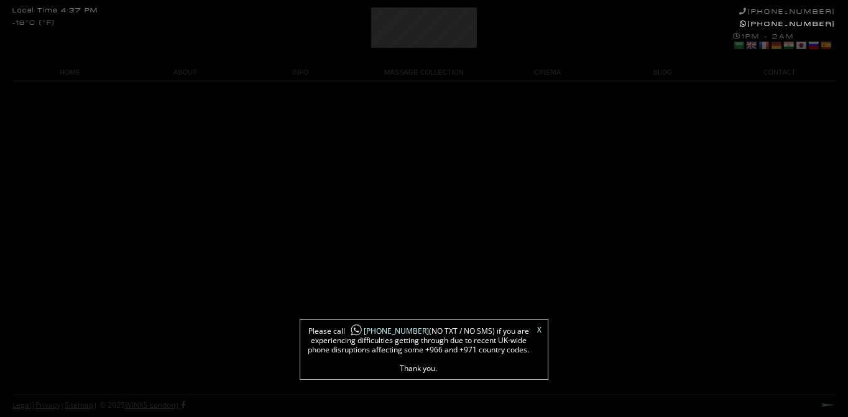
scroll to position [73, 0]
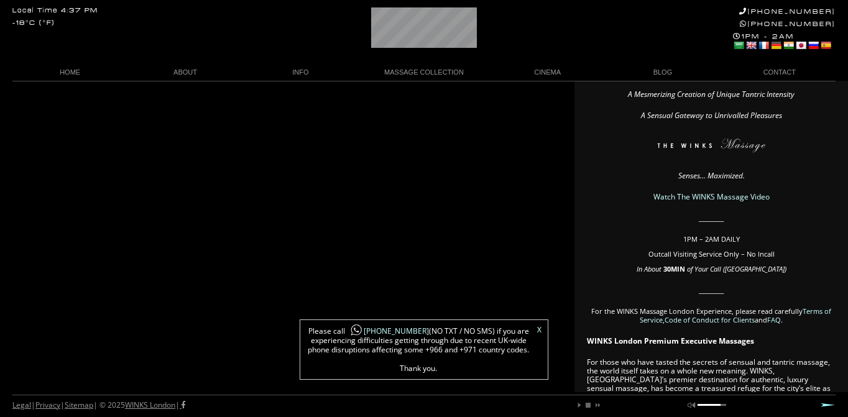
click at [540, 329] on link "X" at bounding box center [539, 329] width 4 height 7
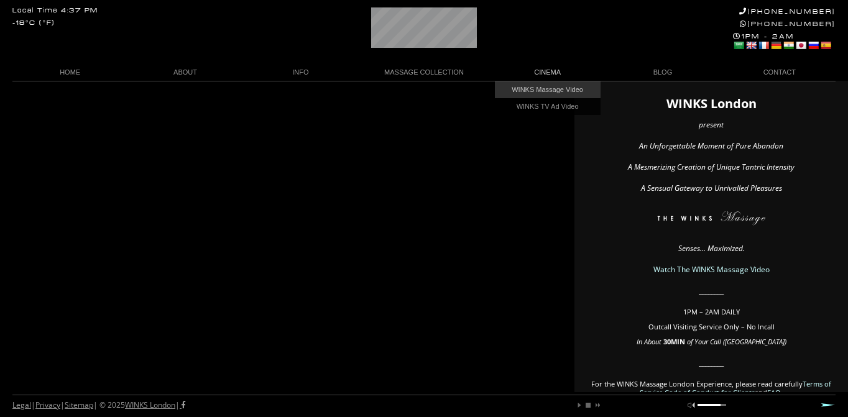
click at [548, 90] on link "WINKS Massage Video" at bounding box center [548, 89] width 106 height 17
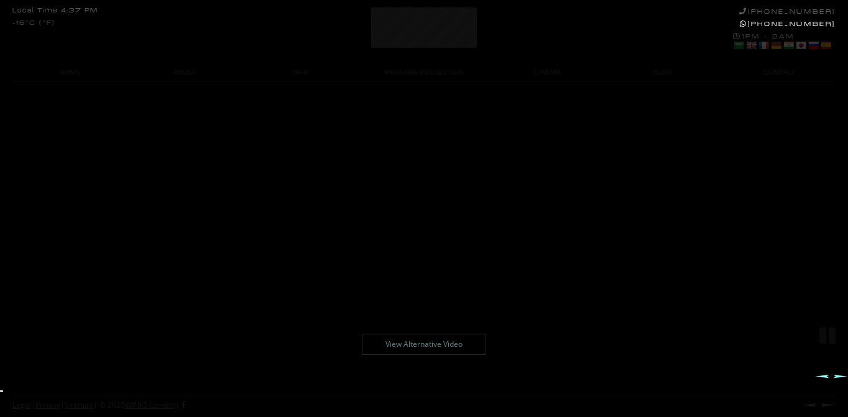
scroll to position [31, 0]
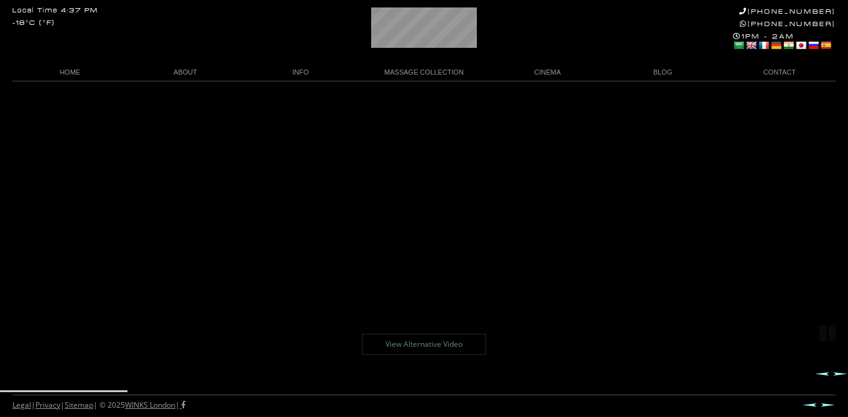
click at [401, 345] on link "View Alternative Video" at bounding box center [424, 344] width 124 height 21
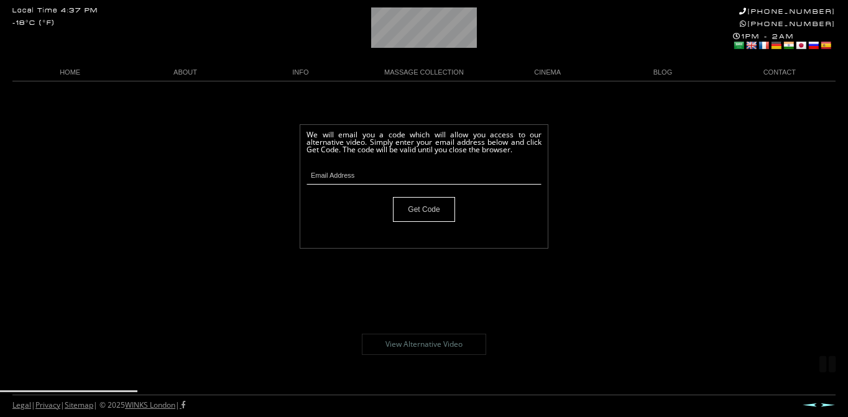
click at [208, 105] on body "Local Time 4:37 PM -18°C (°F) +44 (0)20 7118 7118 +44 788 959 8888 1PM - 2AM Se…" at bounding box center [424, 249] width 848 height 336
click at [181, 75] on link "ABOUT" at bounding box center [184, 72] width 115 height 17
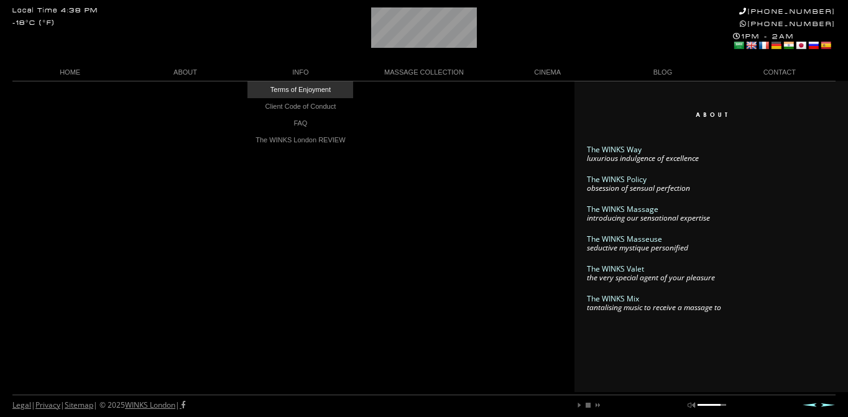
click at [305, 92] on link "Terms of Enjoyment" at bounding box center [300, 89] width 106 height 17
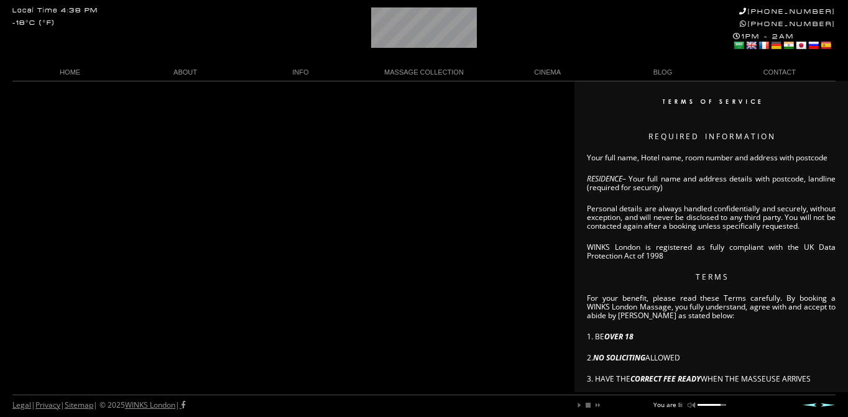
click at [672, 231] on p "Personal details are always handled confidentially and securely, without except…" at bounding box center [711, 217] width 249 height 26
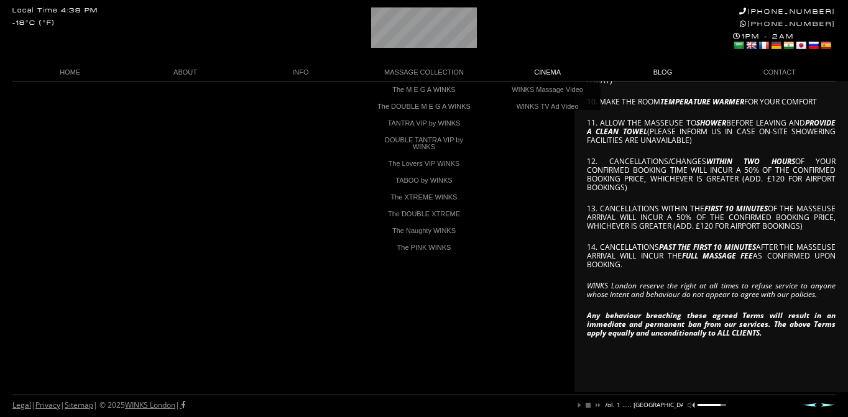
click at [663, 75] on link "BLOG" at bounding box center [662, 72] width 115 height 17
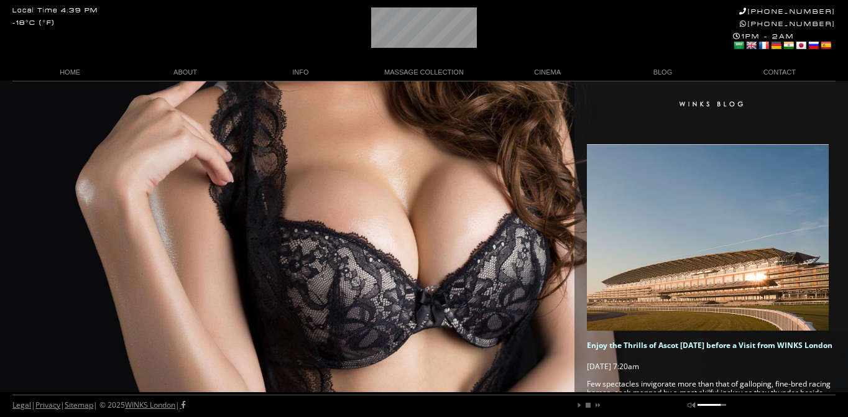
scroll to position [0, 16]
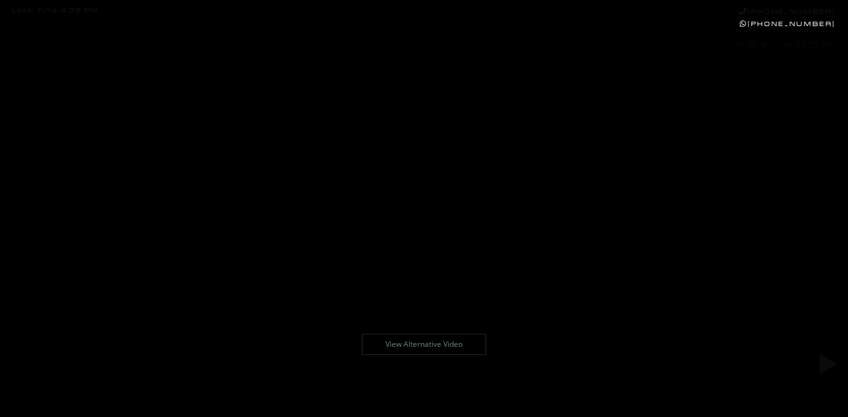
scroll to position [31, 0]
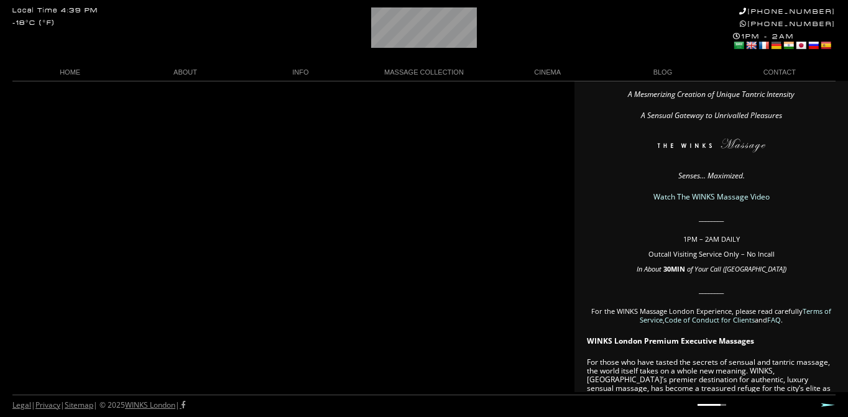
scroll to position [0, 58]
